Goal: Check status: Check status

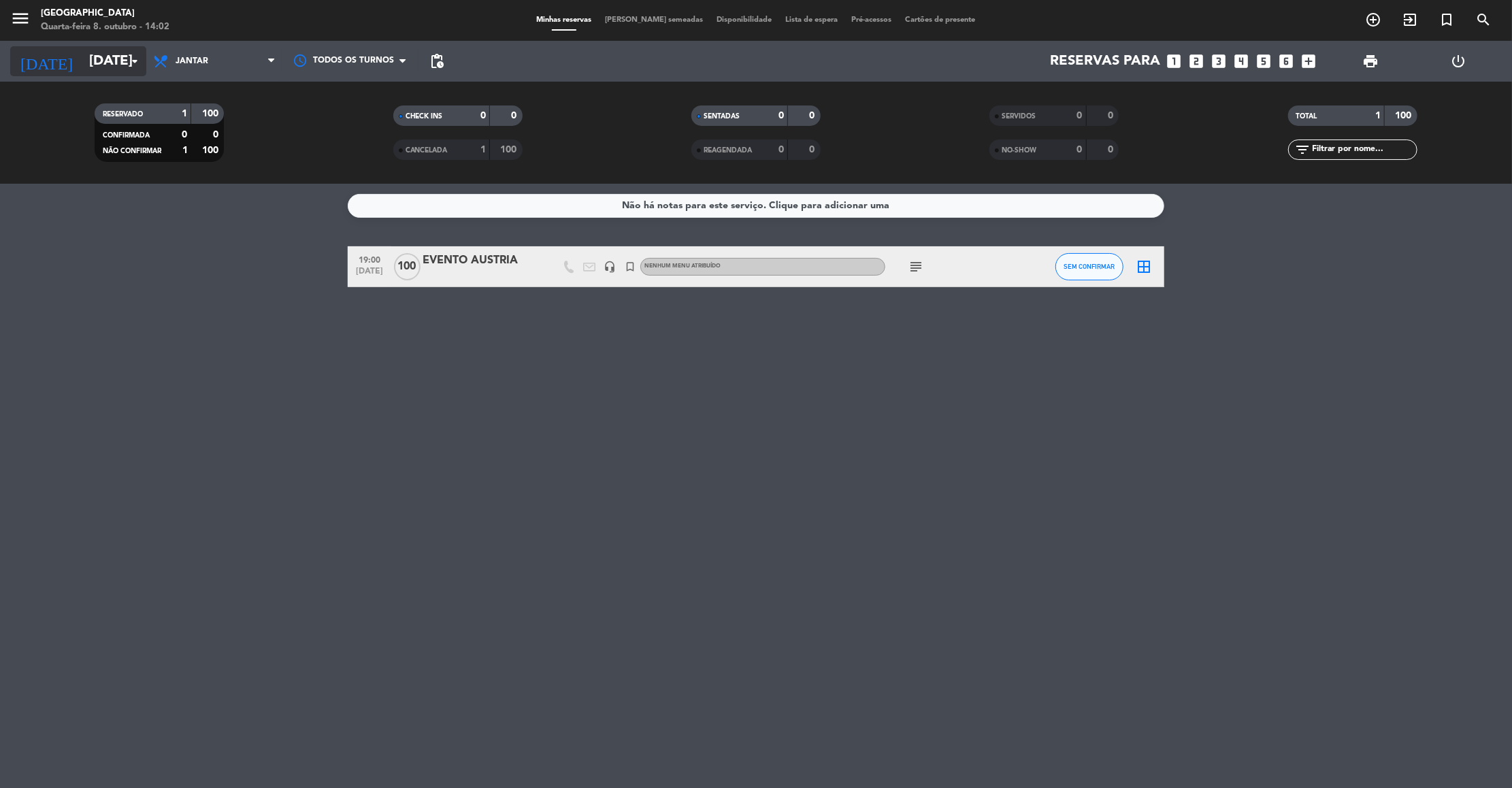
click at [104, 56] on input "[DATE]" at bounding box center [170, 61] width 177 height 30
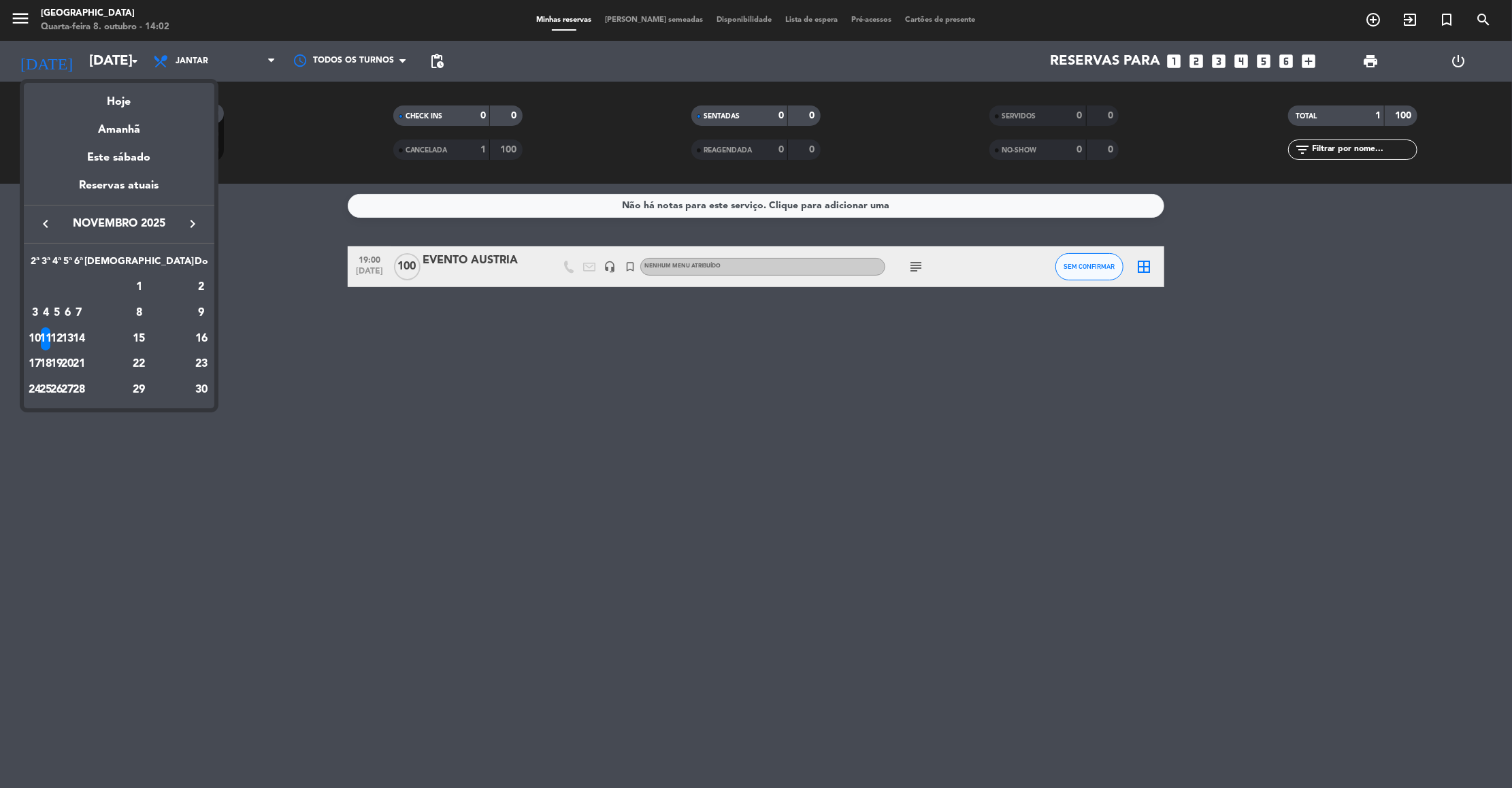
click at [49, 226] on icon "keyboard_arrow_left" at bounding box center [45, 224] width 16 height 16
click at [62, 344] on div "8" at bounding box center [56, 339] width 11 height 23
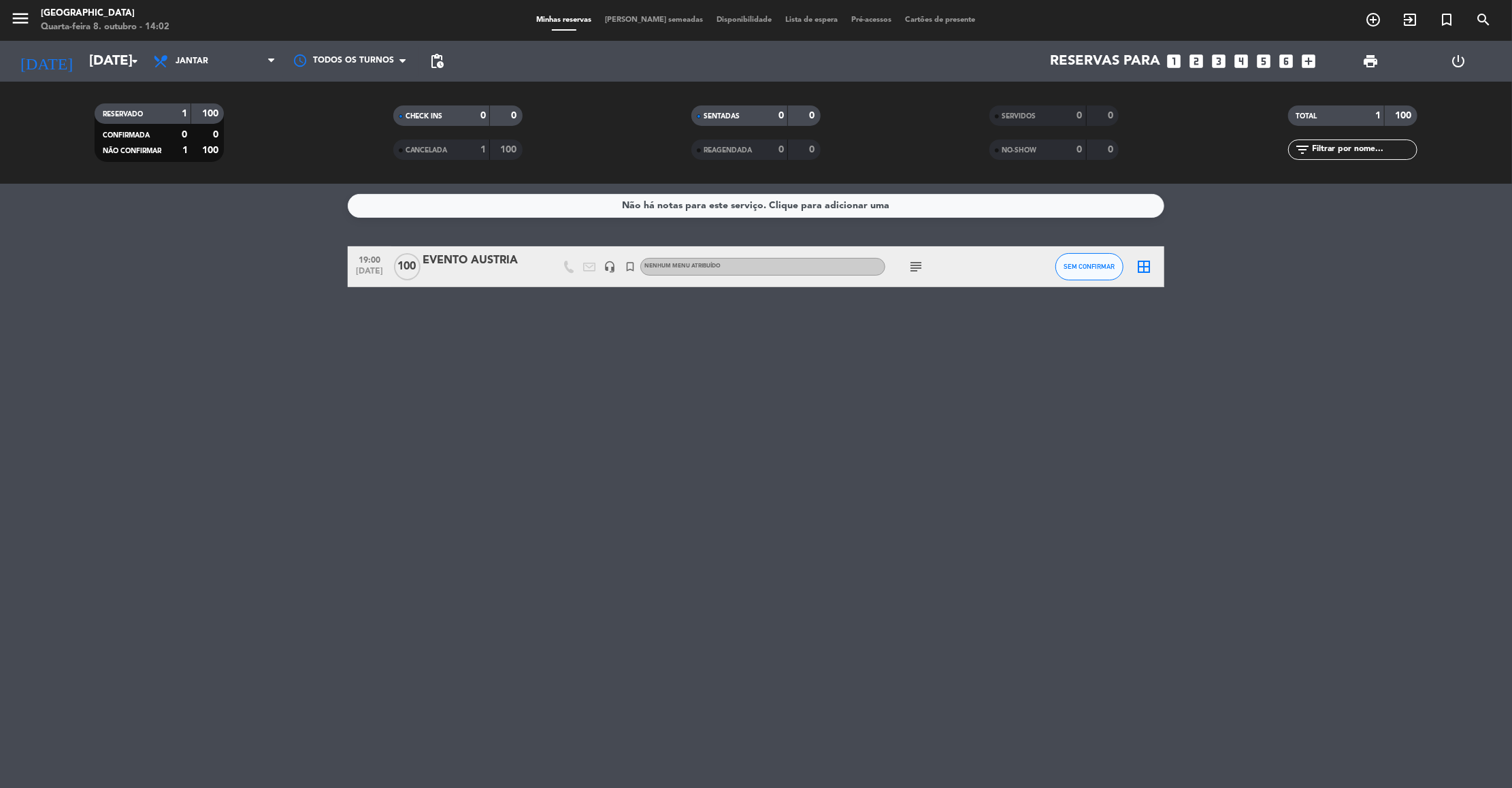
type input "Qua 8 out"
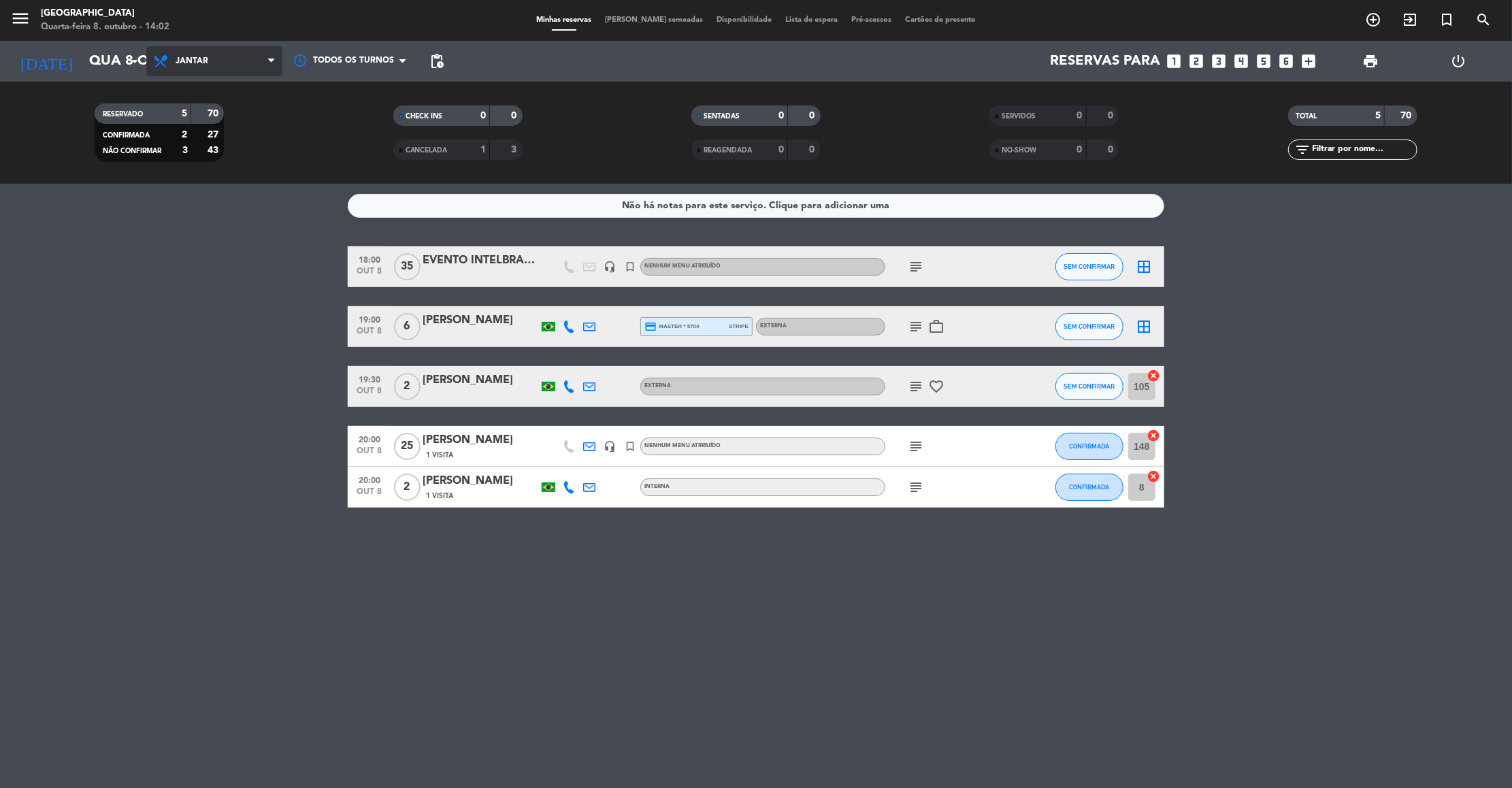
click at [218, 49] on span "Jantar" at bounding box center [214, 61] width 136 height 30
click at [189, 123] on div "menu Praça São Lourenço Quarta-feira 8. outubro - 14:02 Minhas reservas Mesas s…" at bounding box center [756, 92] width 1512 height 184
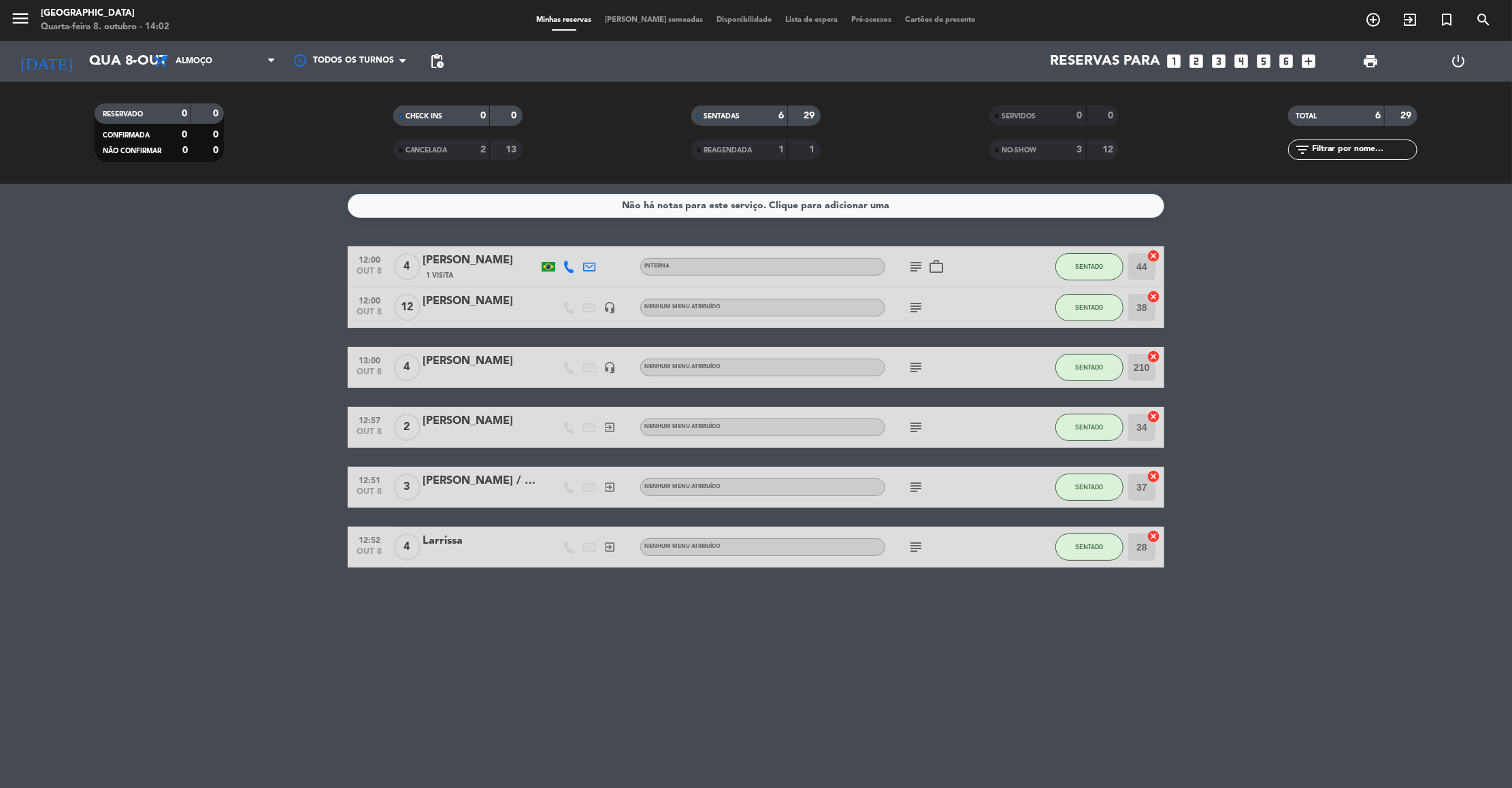
click at [216, 58] on span "Almoço" at bounding box center [214, 61] width 136 height 30
click at [199, 156] on div "menu Praça São Lourenço Quarta-feira 8. outubro - 14:02 Minhas reservas Mesas s…" at bounding box center [756, 92] width 1512 height 184
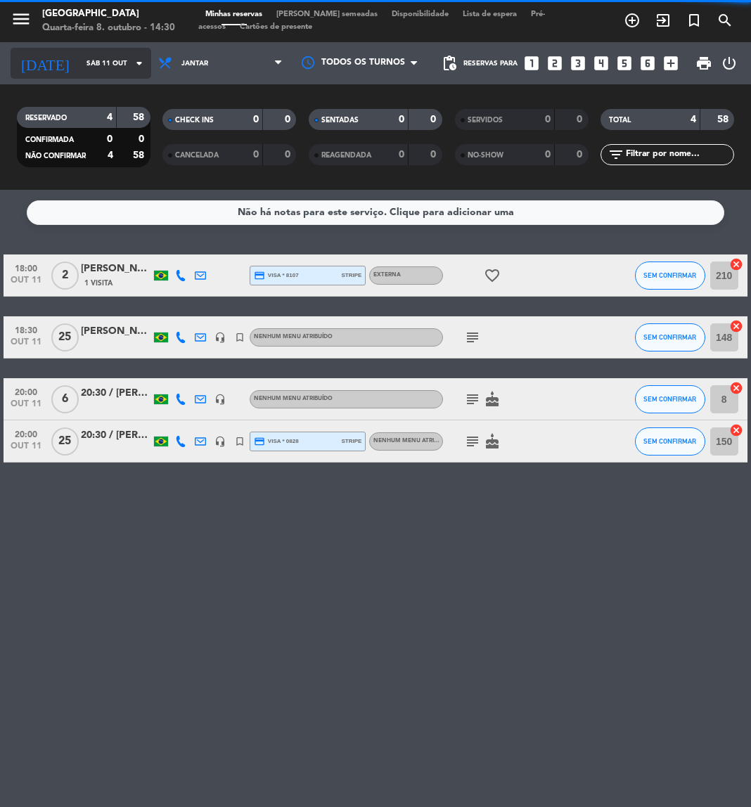
click at [89, 71] on input "Sáb 11 out" at bounding box center [126, 64] width 95 height 22
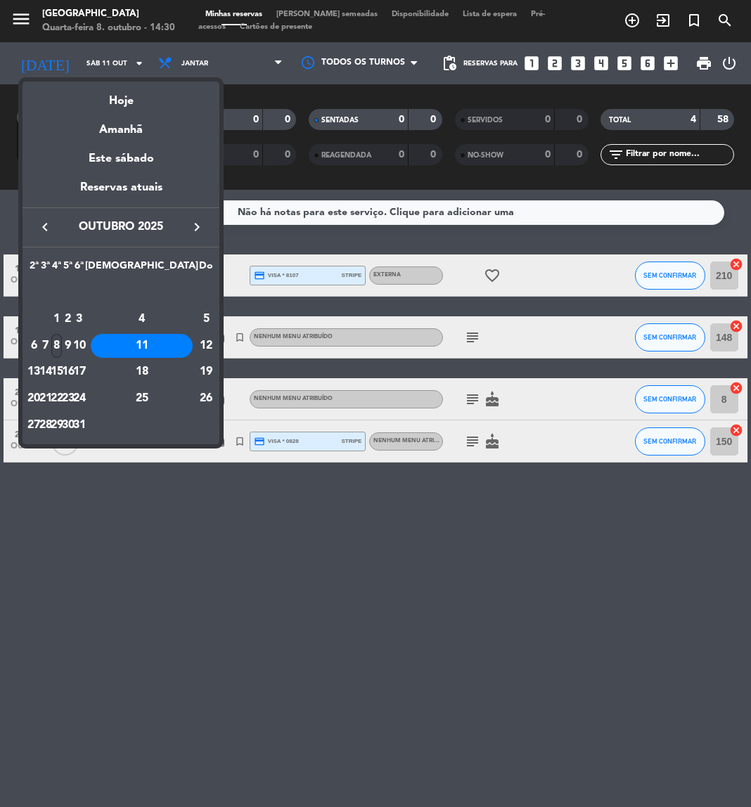
click at [62, 346] on div "8" at bounding box center [56, 346] width 11 height 24
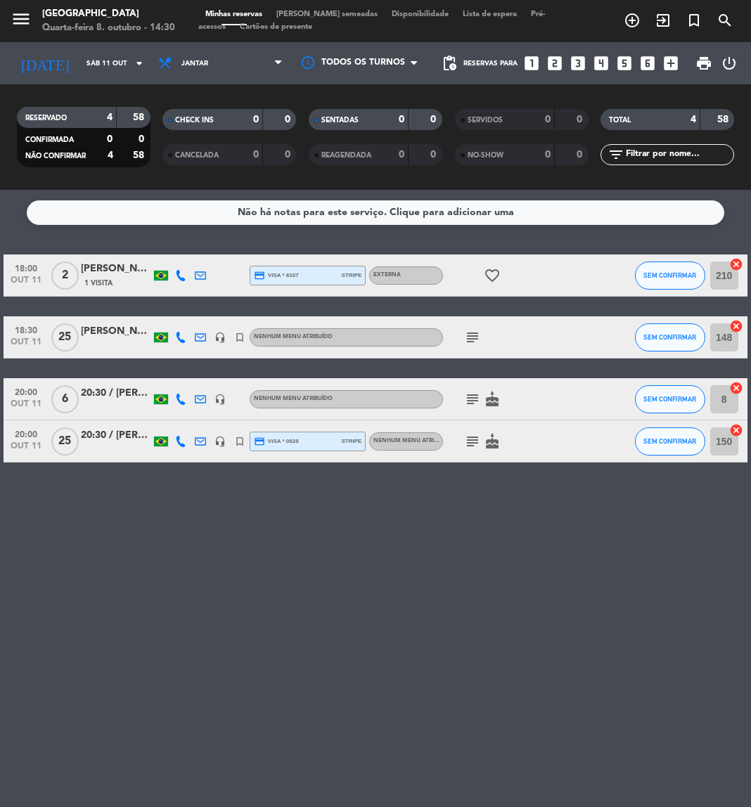
type input "Qua 8 out"
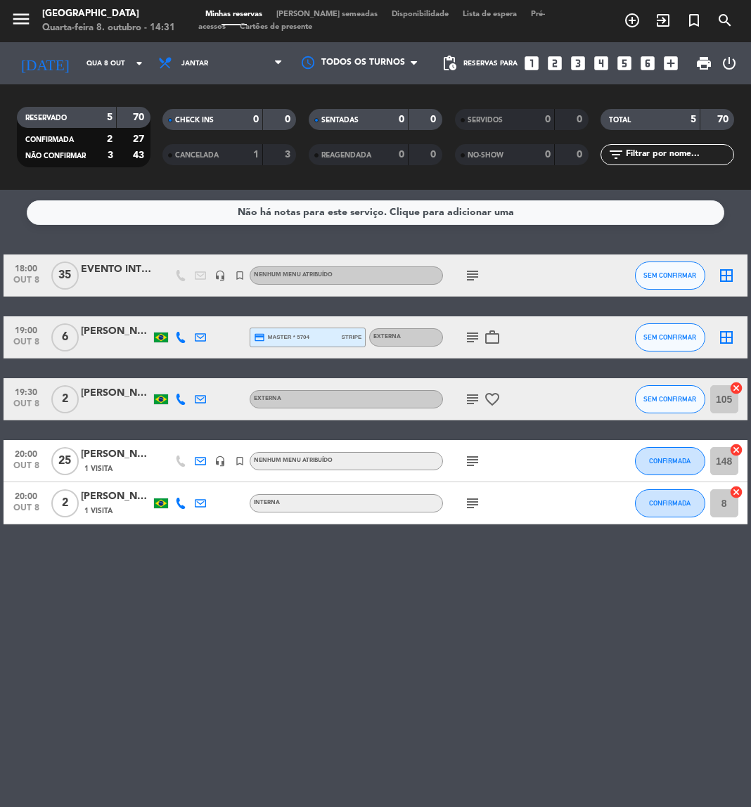
click at [185, 638] on div "Não há notas para este serviço. Clique para adicionar uma 18:00 [DATE] EVENTO I…" at bounding box center [375, 498] width 751 height 617
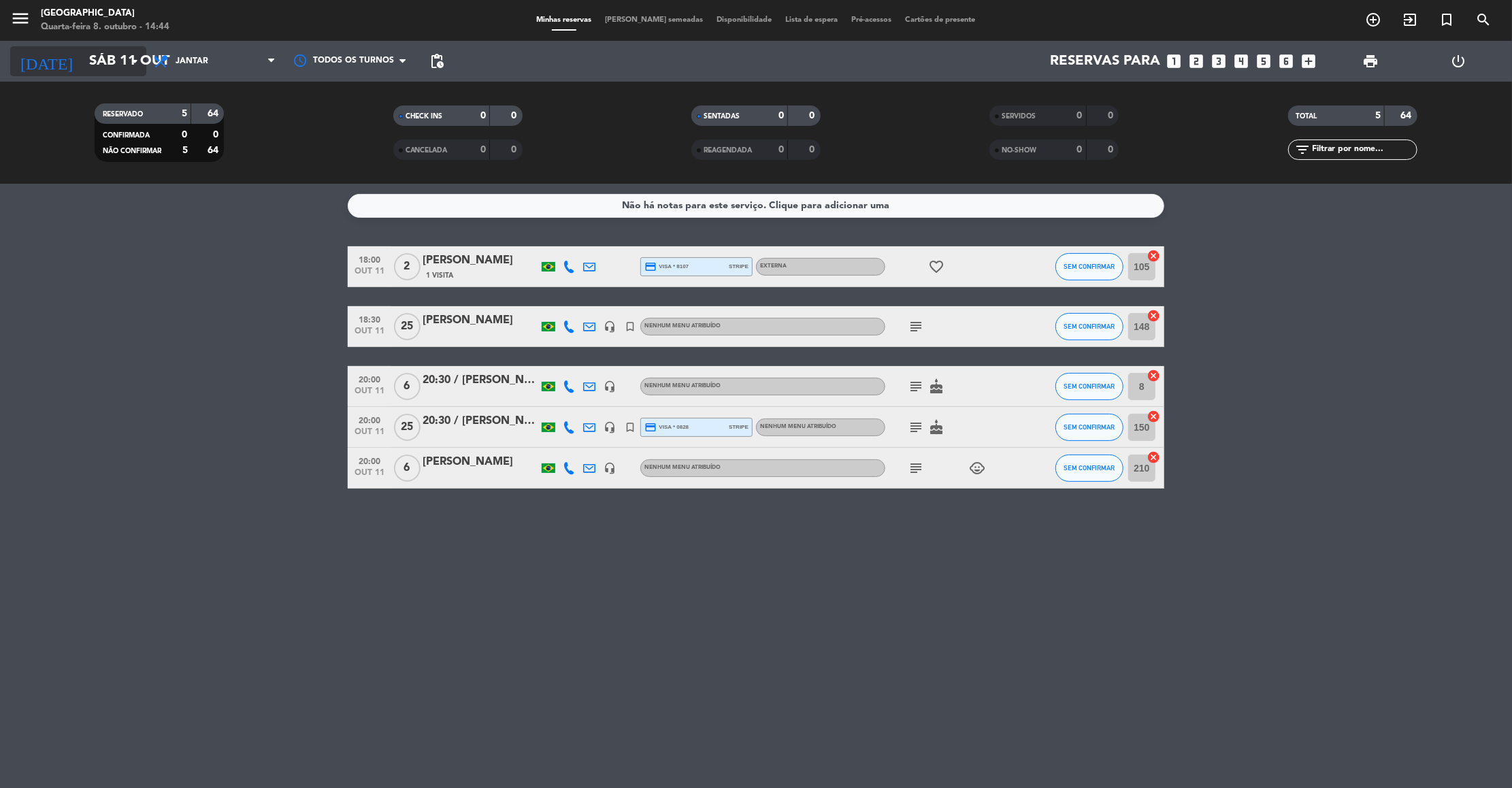
click at [111, 58] on input "Sáb 11 out" at bounding box center [170, 61] width 177 height 30
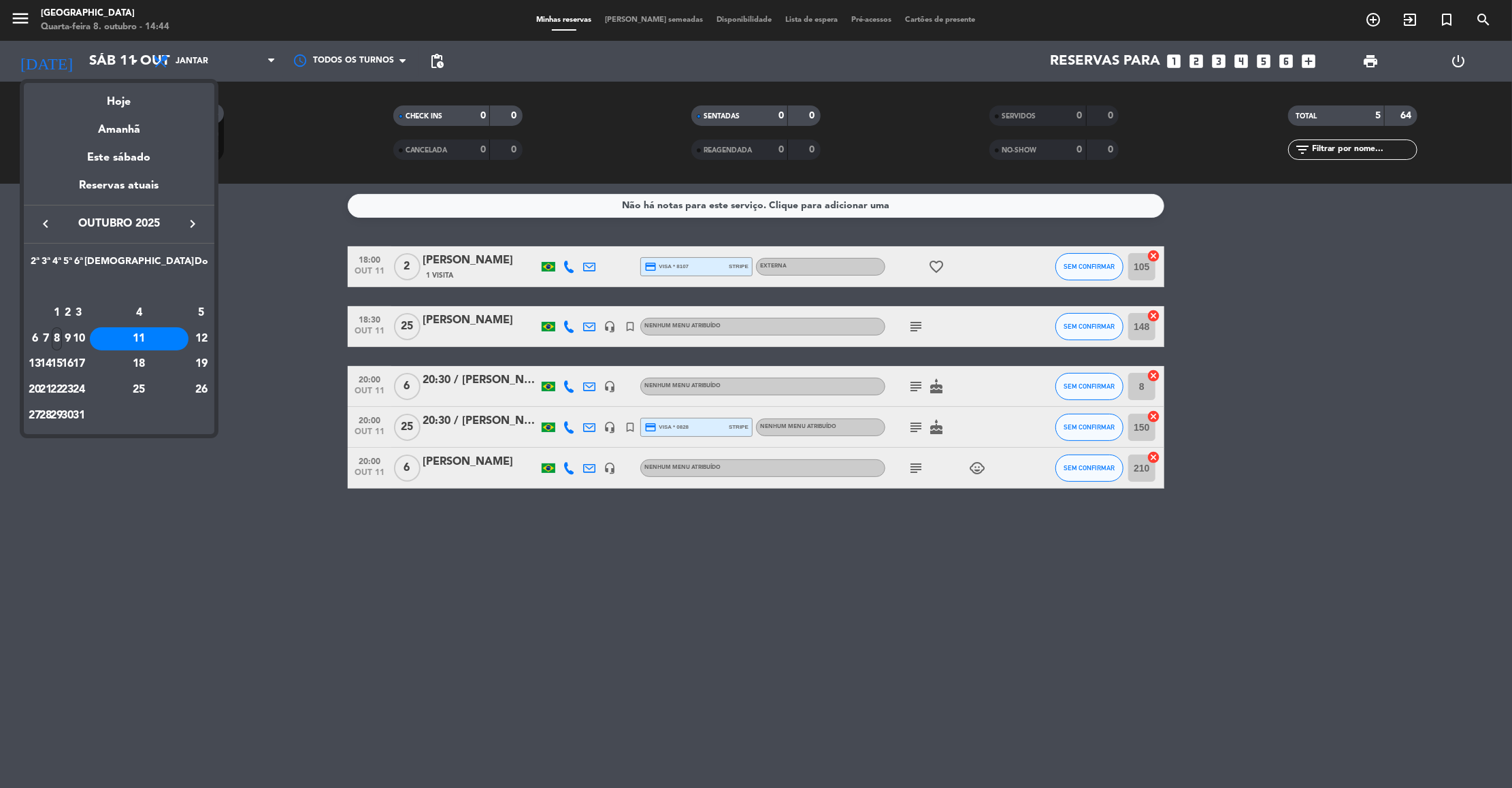
click at [62, 333] on div "8" at bounding box center [56, 339] width 11 height 23
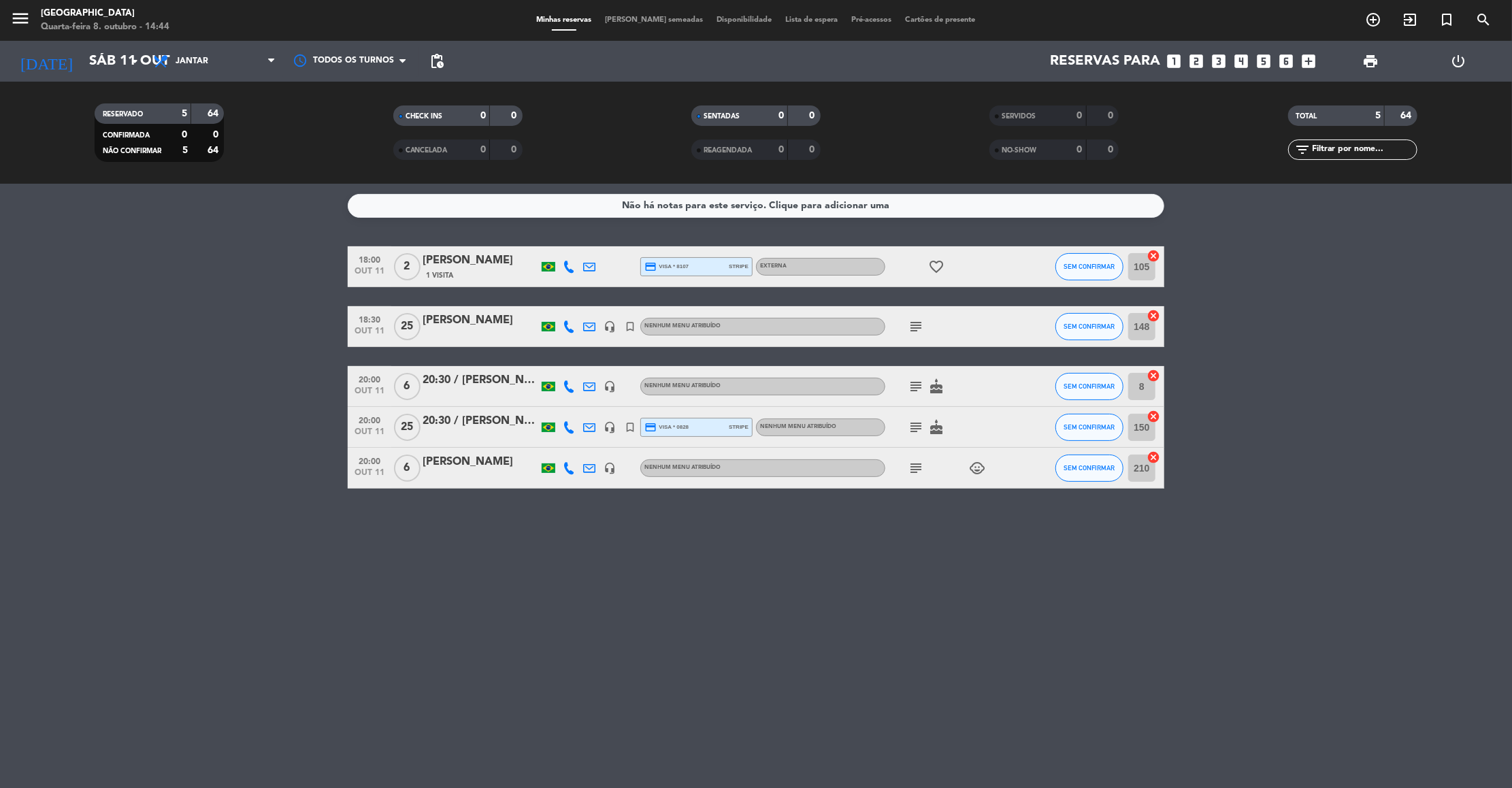
type input "Qua 8 out"
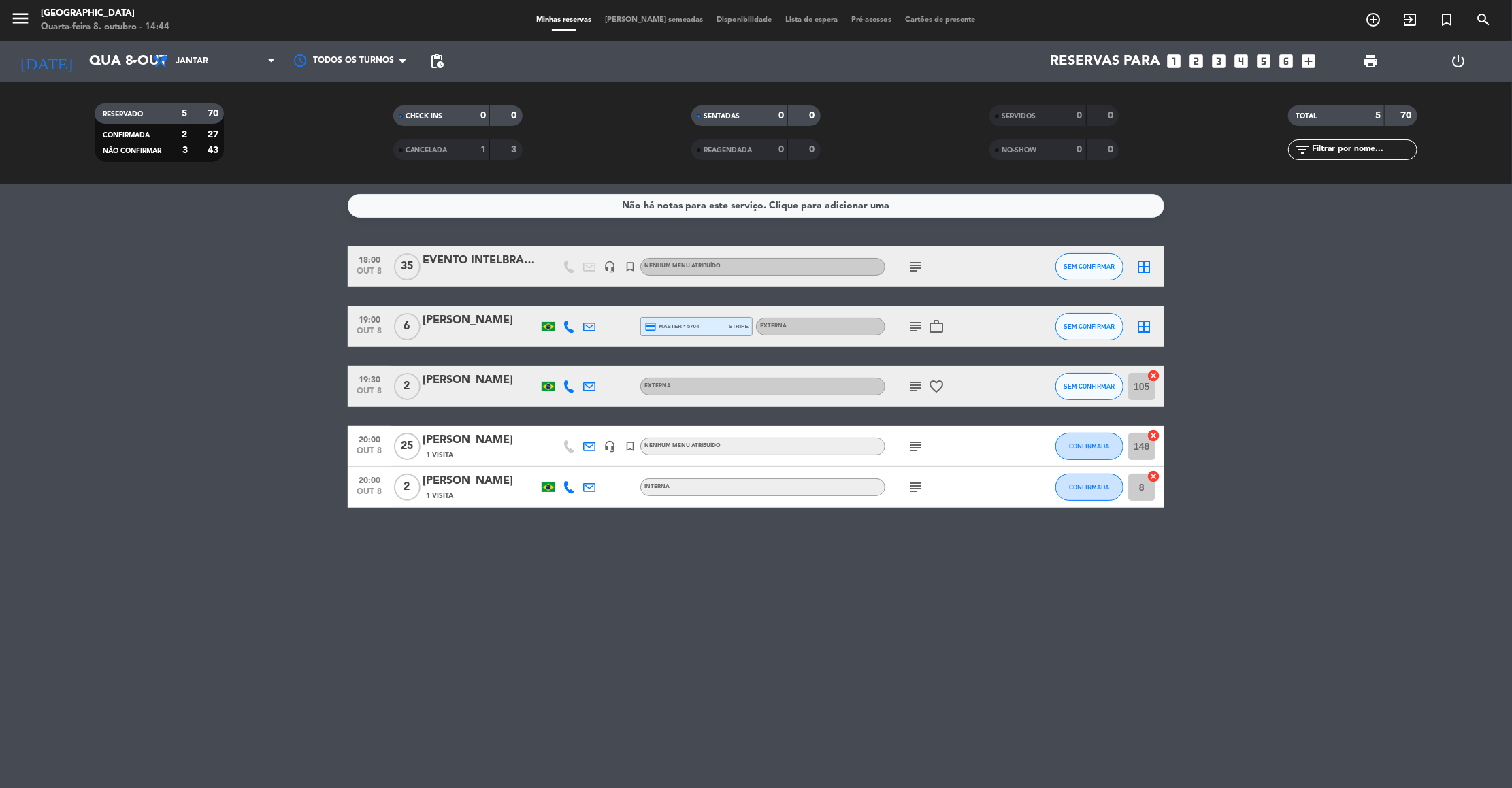
click at [919, 440] on icon "subject" at bounding box center [915, 446] width 16 height 16
click at [912, 485] on icon "subject" at bounding box center [915, 487] width 16 height 16
click at [914, 391] on icon "subject" at bounding box center [915, 386] width 16 height 16
click at [912, 328] on icon "subject" at bounding box center [915, 326] width 16 height 16
click at [914, 267] on icon "subject" at bounding box center [915, 266] width 16 height 16
